Goal: Task Accomplishment & Management: Complete application form

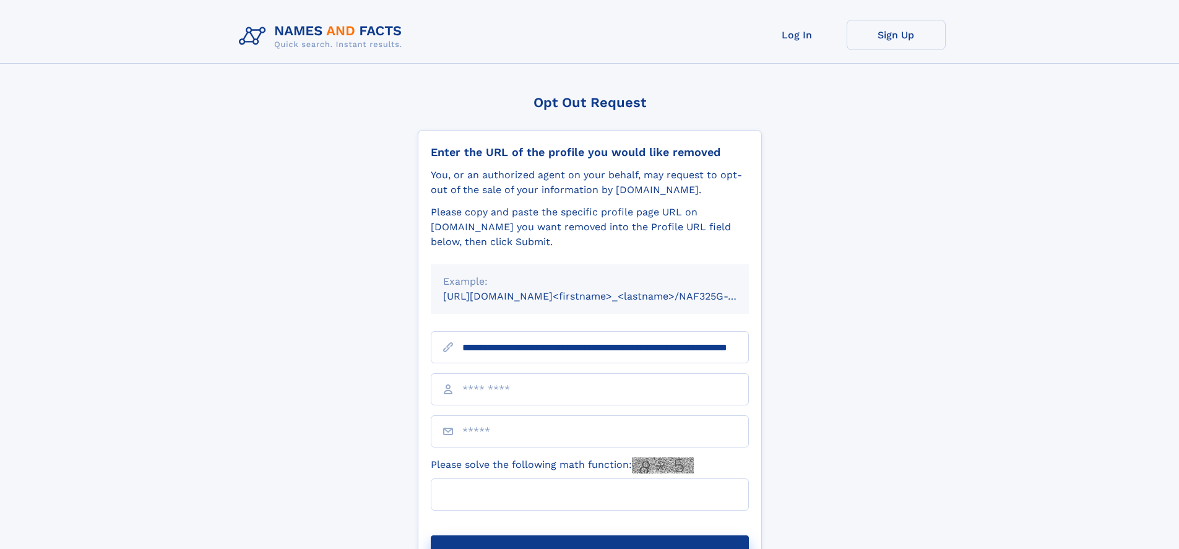
scroll to position [0, 117]
type input "**********"
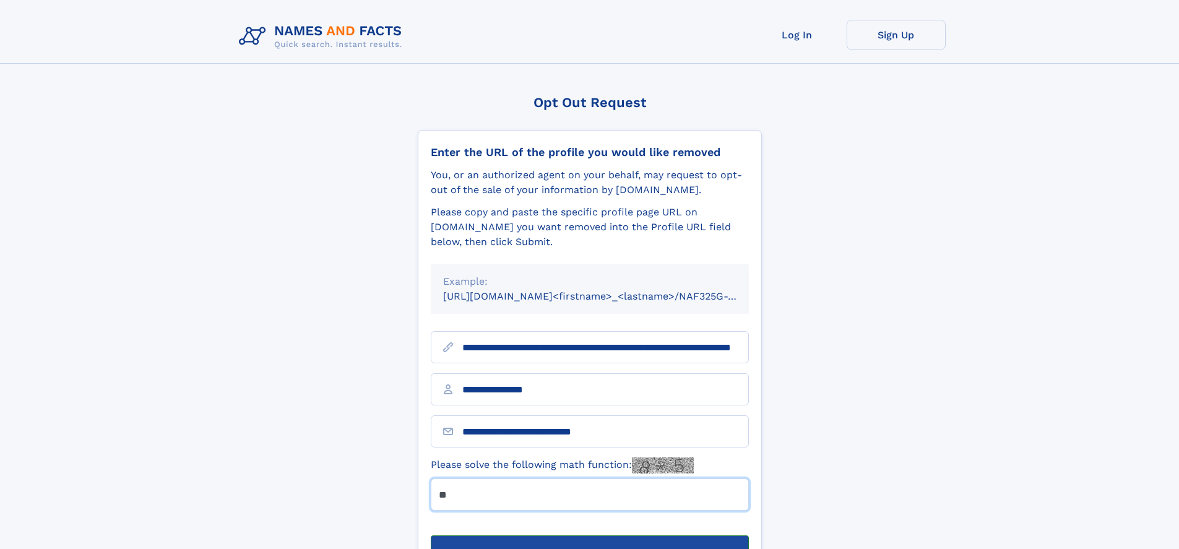
type input "**"
click at [589, 536] on button "Submit Opt Out Request" at bounding box center [590, 556] width 318 height 40
